Goal: Information Seeking & Learning: Learn about a topic

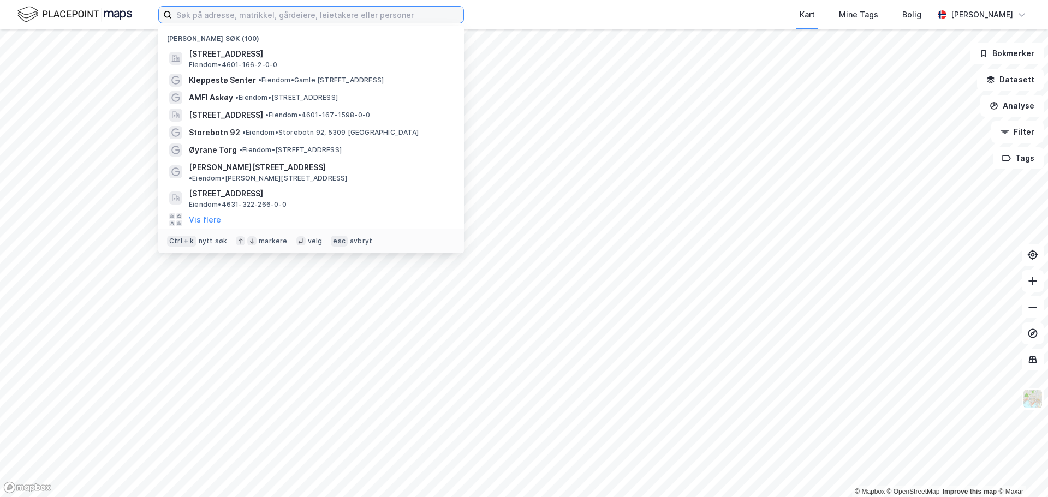
click at [283, 18] on input at bounding box center [317, 15] width 291 height 16
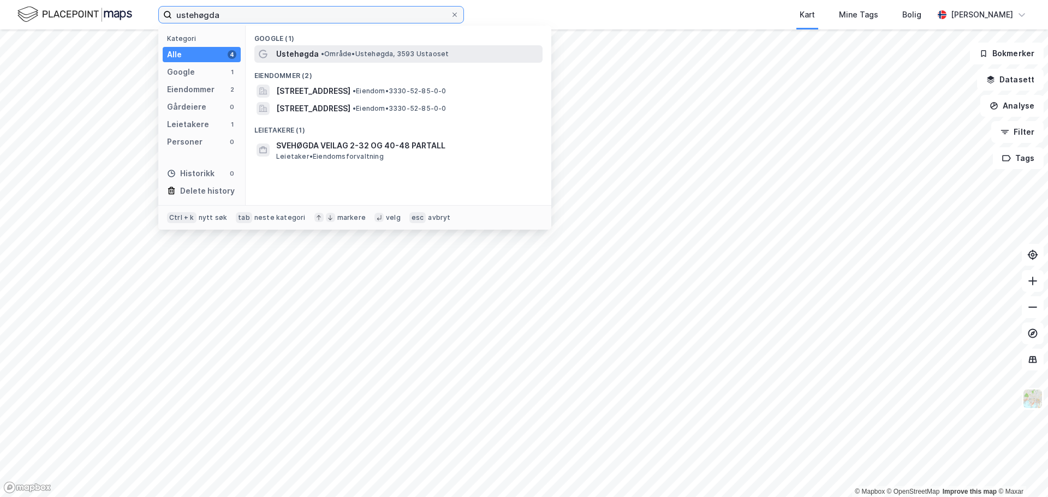
type input "ustehøgda"
click at [368, 48] on div "Ustehøgda • Område • [GEOGRAPHIC_DATA], 3593 Ustaoset" at bounding box center [408, 53] width 264 height 13
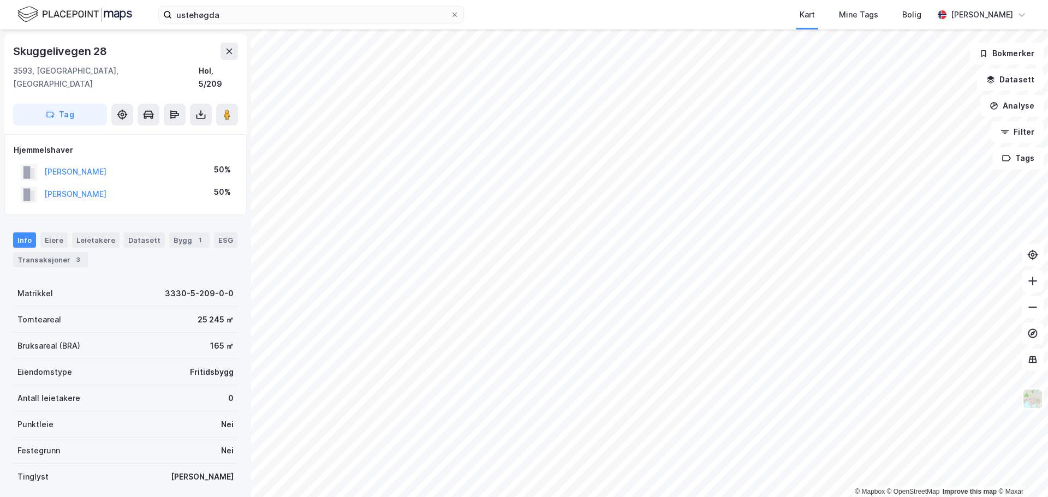
click at [642, 497] on html "ustehøgda Kart Mine Tags Bolig [PERSON_NAME] © Mapbox © OpenStreetMap Improve t…" at bounding box center [524, 248] width 1048 height 497
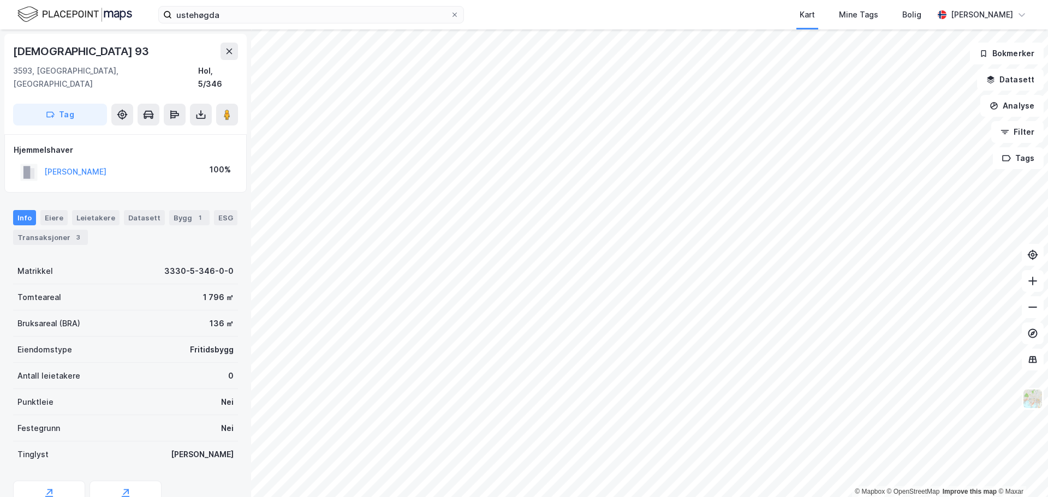
click at [152, 53] on div "[DEMOGRAPHIC_DATA] 93" at bounding box center [125, 51] width 225 height 17
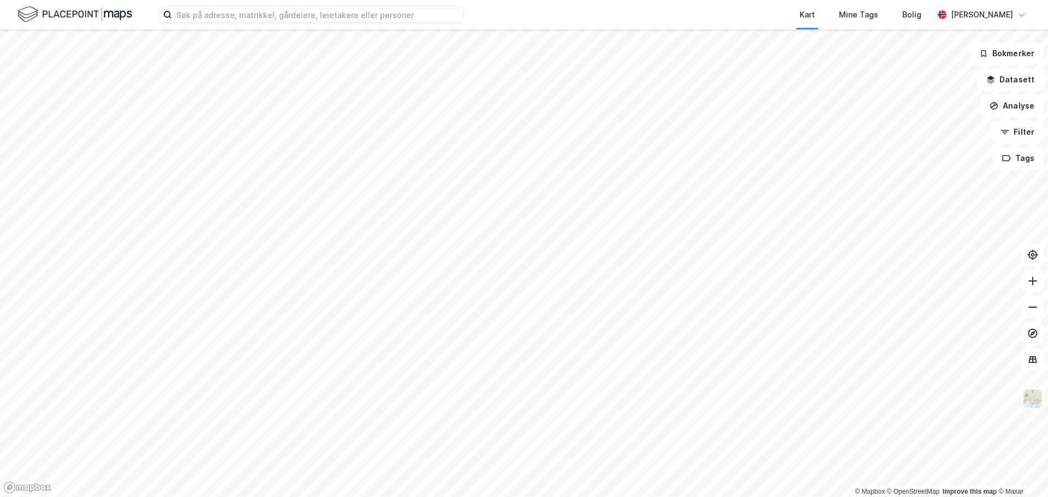
click at [529, 497] on html "Kart Mine Tags Bolig Marius Lien © Mapbox © OpenStreetMap Improve this map © Ma…" at bounding box center [524, 248] width 1048 height 497
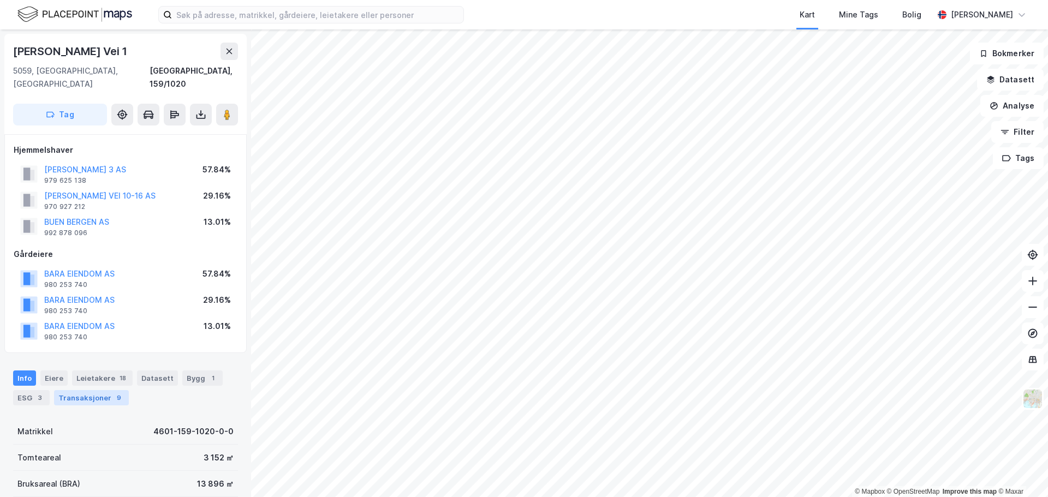
click at [72, 390] on div "Transaksjoner 9" at bounding box center [91, 397] width 75 height 15
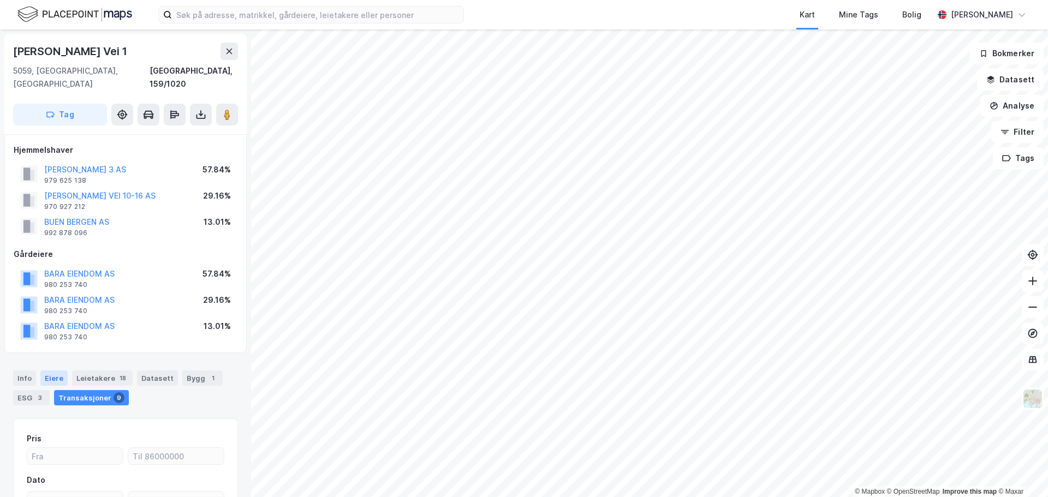
click at [53, 371] on div "Eiere" at bounding box center [53, 378] width 27 height 15
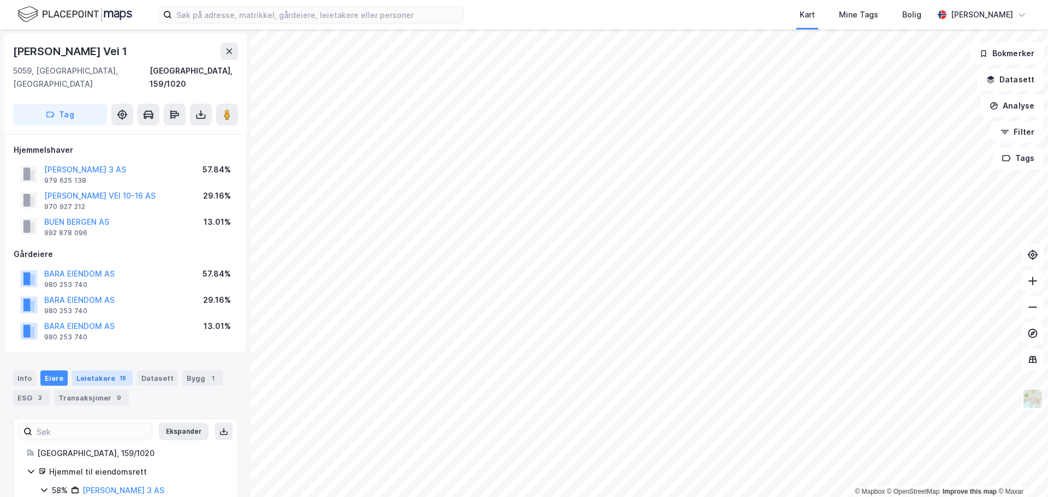
click at [119, 373] on div "18" at bounding box center [122, 378] width 11 height 11
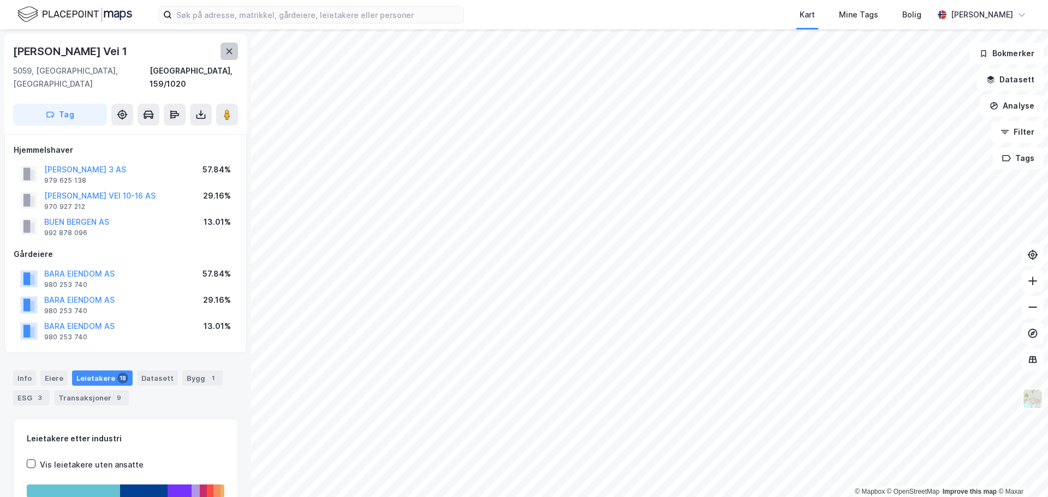
click at [229, 50] on icon at bounding box center [230, 51] width 6 height 5
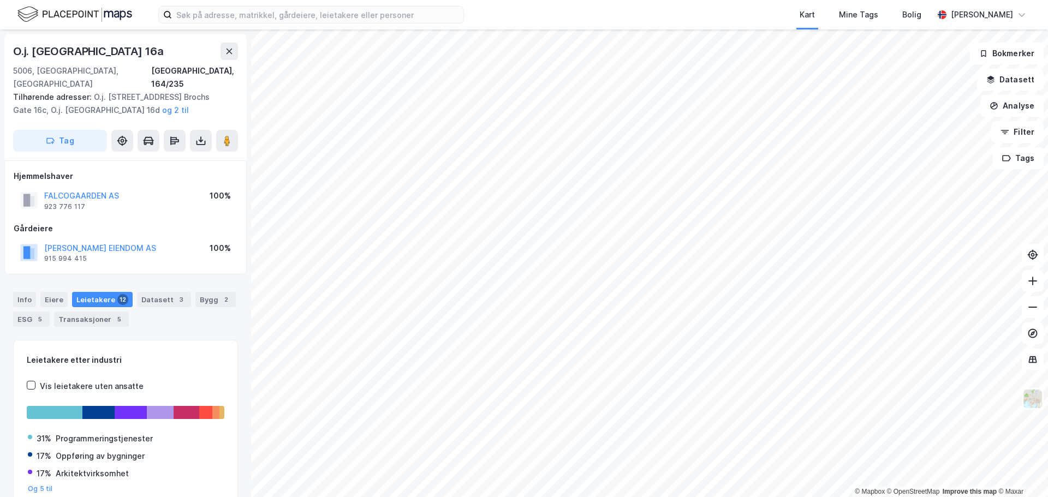
scroll to position [4, 0]
